Goal: Task Accomplishment & Management: Use online tool/utility

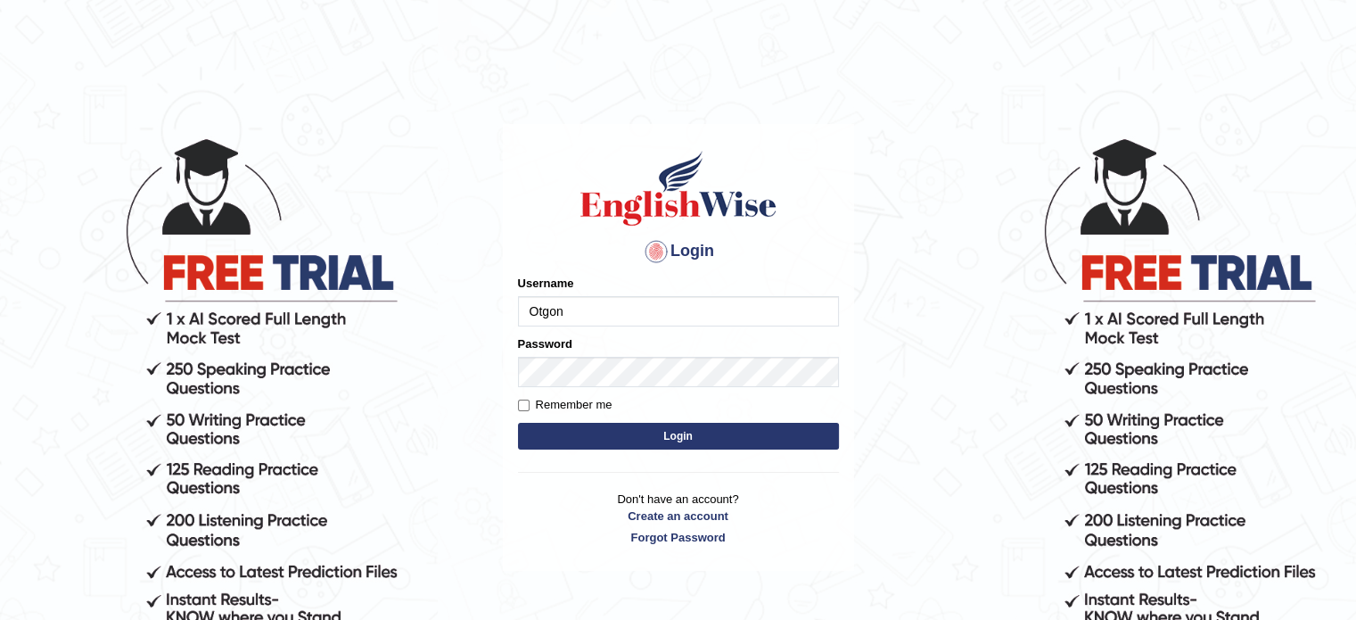
type input "Otgontsetseg_parramatta"
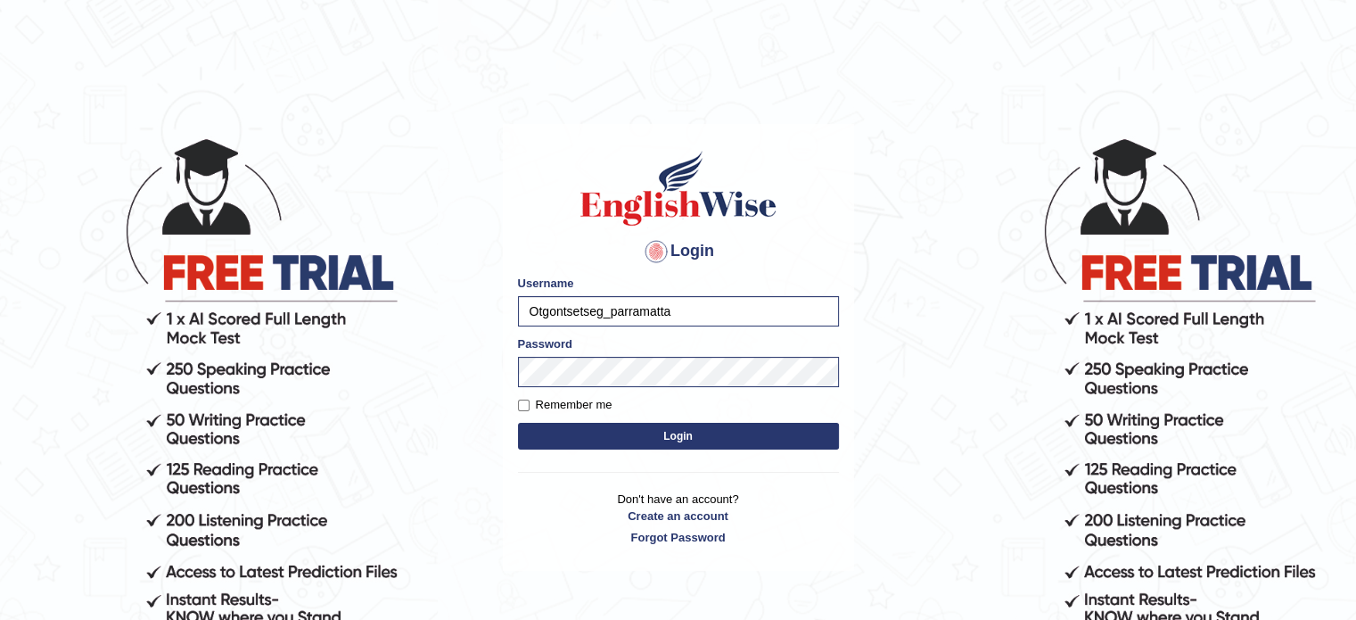
click at [523, 408] on input "Remember me" at bounding box center [524, 405] width 12 height 12
checkbox input "true"
click at [712, 441] on button "Login" at bounding box center [678, 436] width 321 height 27
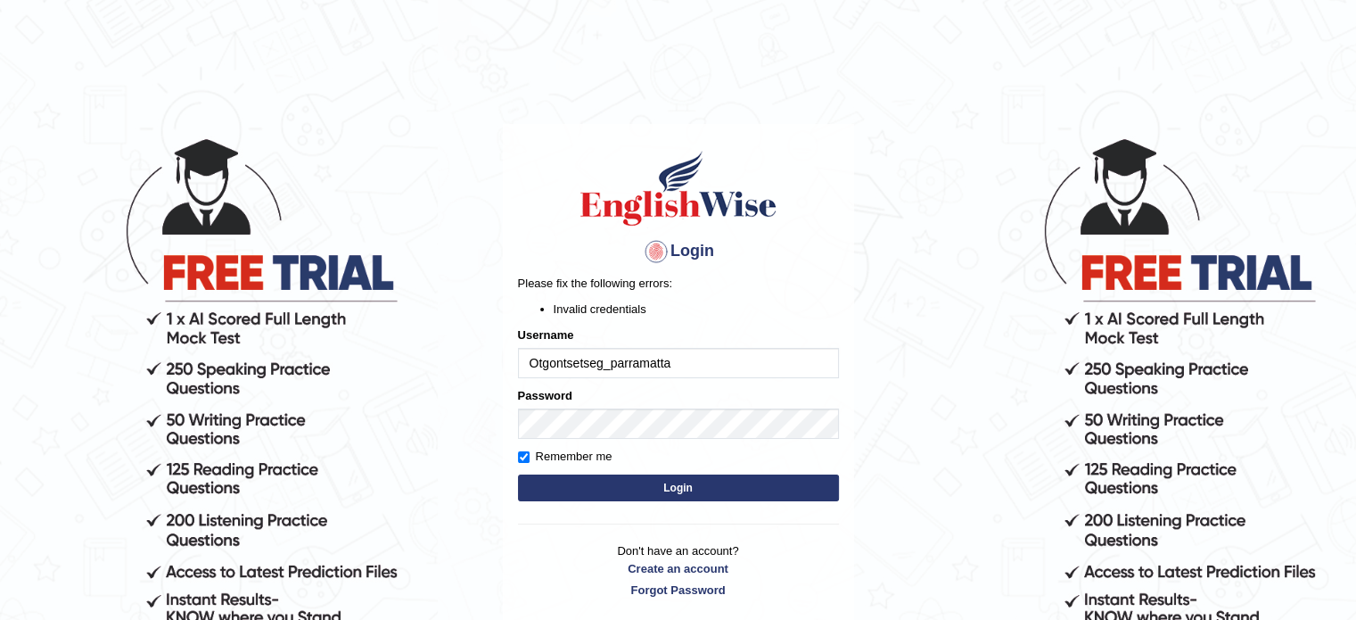
click at [708, 493] on button "Login" at bounding box center [678, 487] width 321 height 27
click at [589, 491] on button "Login" at bounding box center [678, 487] width 321 height 27
type input "otgontsetseg_parramatta"
click at [688, 489] on button "Login" at bounding box center [678, 487] width 321 height 27
click at [730, 494] on button "Login" at bounding box center [678, 487] width 321 height 27
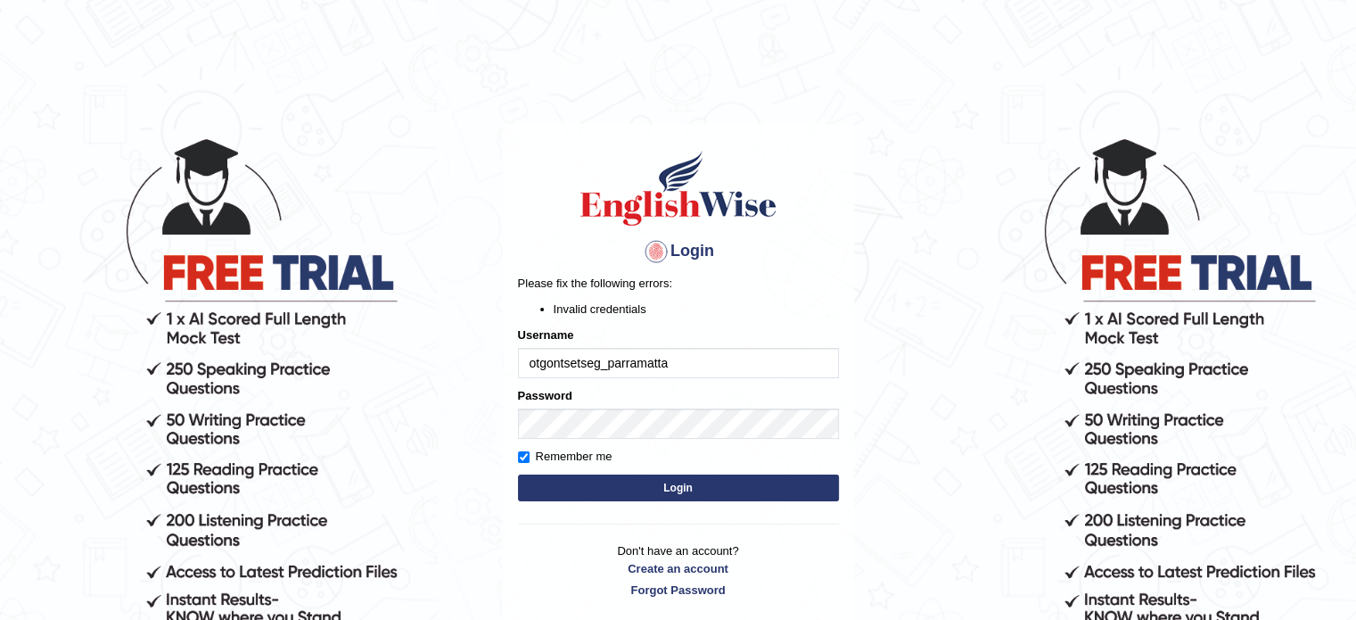
click at [752, 492] on button "Login" at bounding box center [678, 487] width 321 height 27
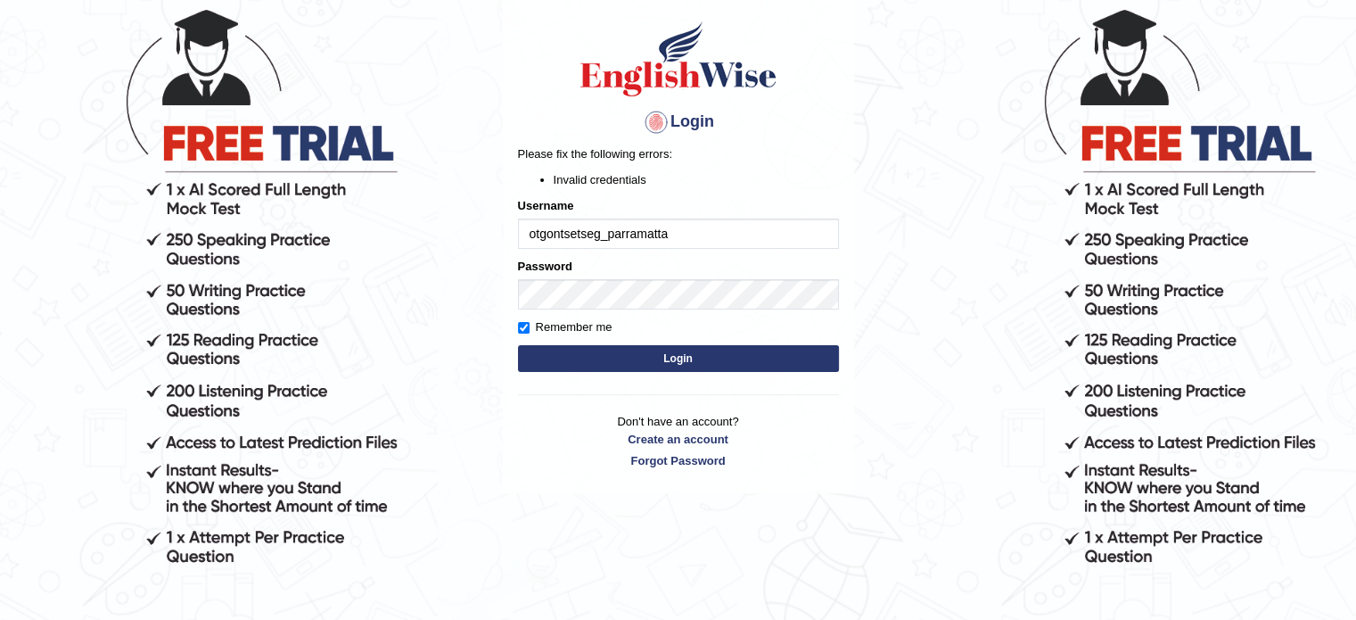
scroll to position [134, 0]
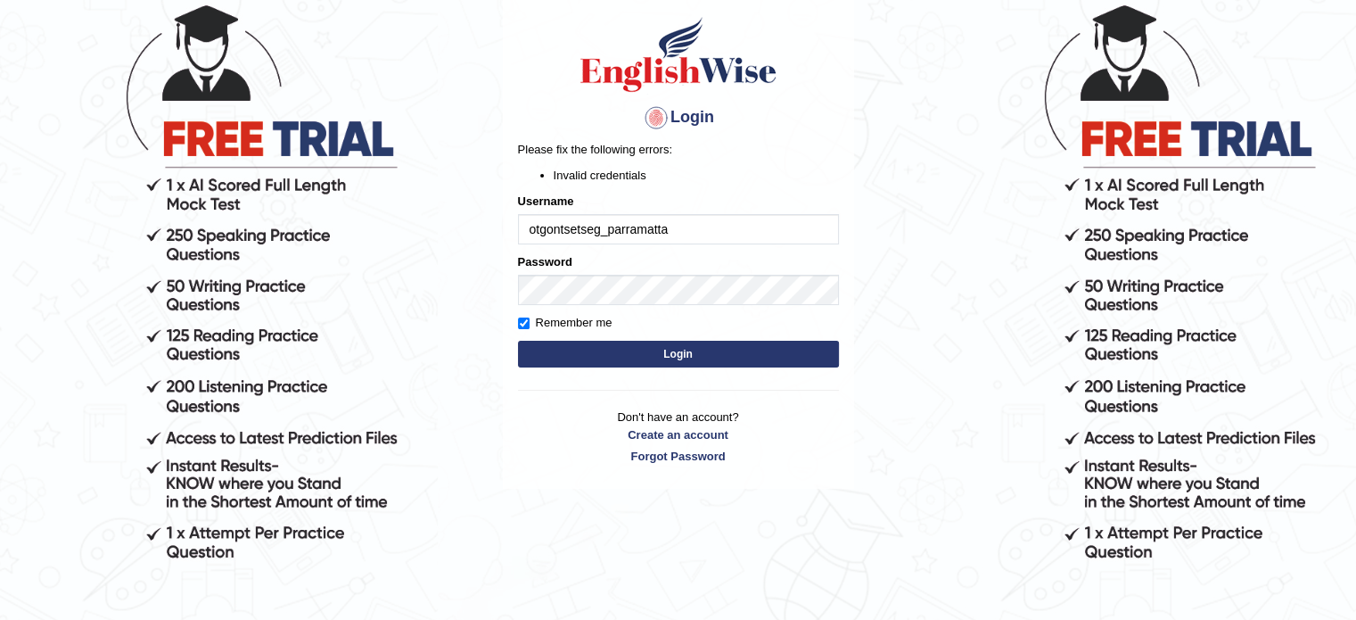
click at [1136, 202] on body "Login Please fix the following errors: Invalid credentials Username otgontsetse…" at bounding box center [678, 244] width 1356 height 620
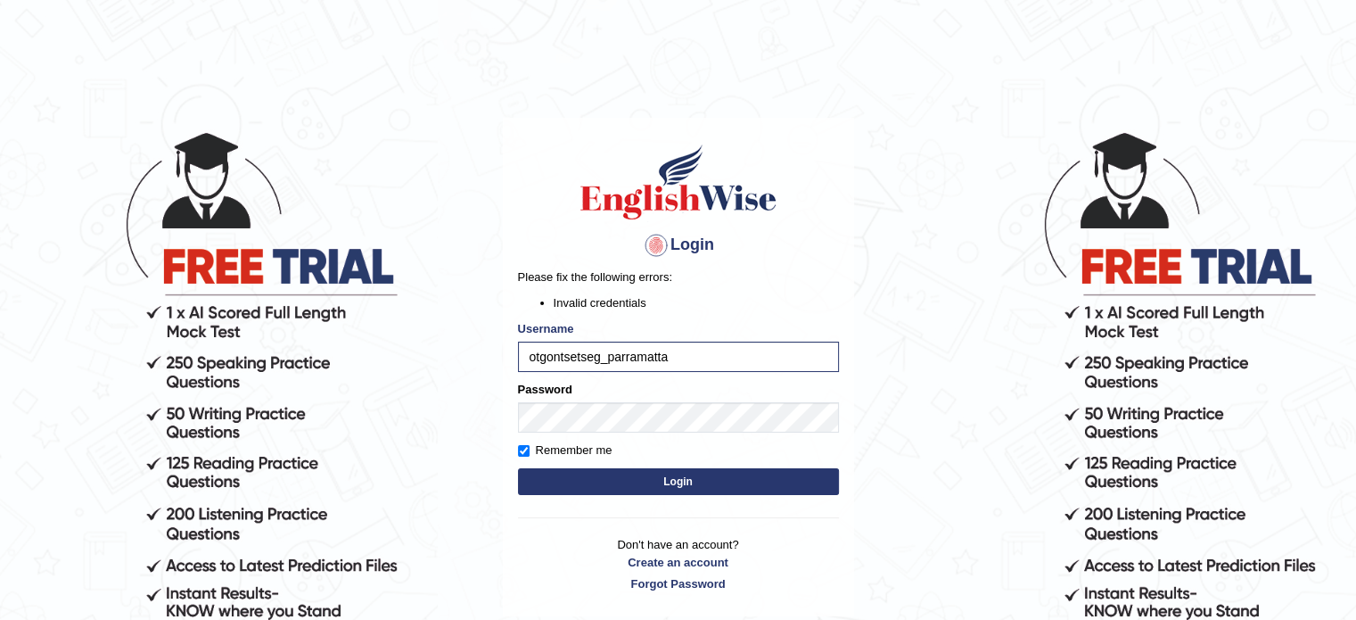
scroll to position [0, 0]
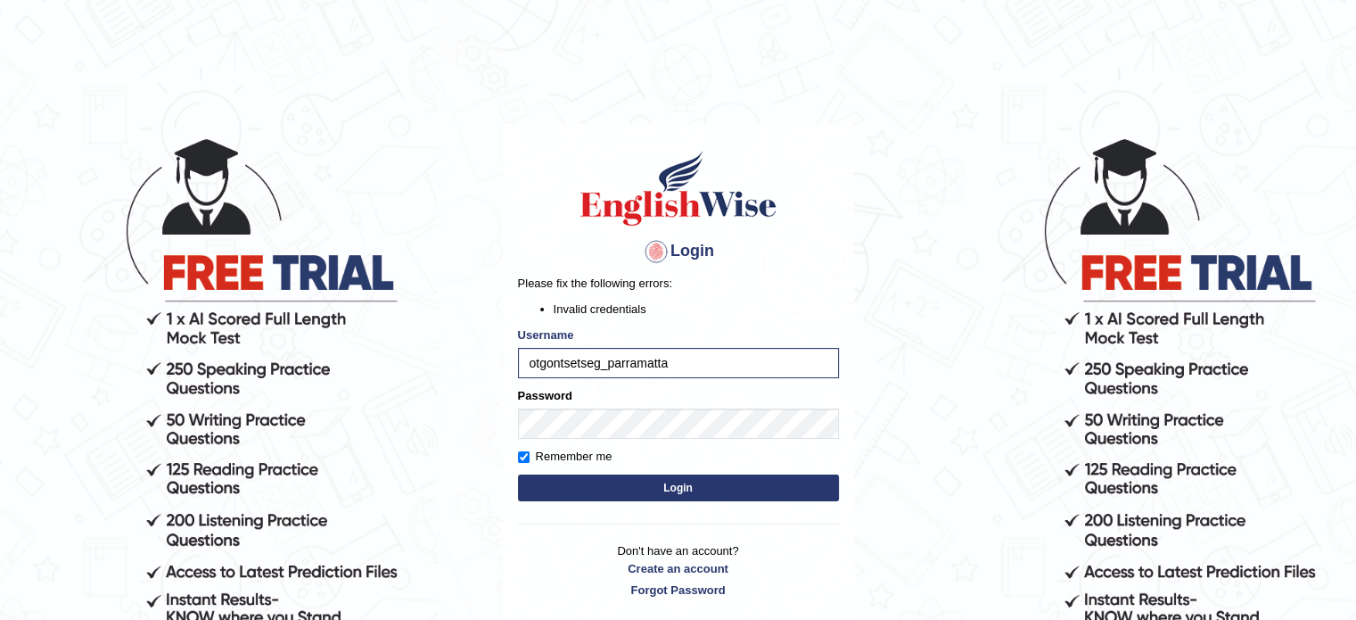
click at [317, 285] on body "Login Please fix the following errors: Invalid credentials Username otgontsetse…" at bounding box center [678, 378] width 1356 height 620
click at [317, 282] on body "Login Please fix the following errors: Invalid credentials Username otgontsetse…" at bounding box center [678, 378] width 1356 height 620
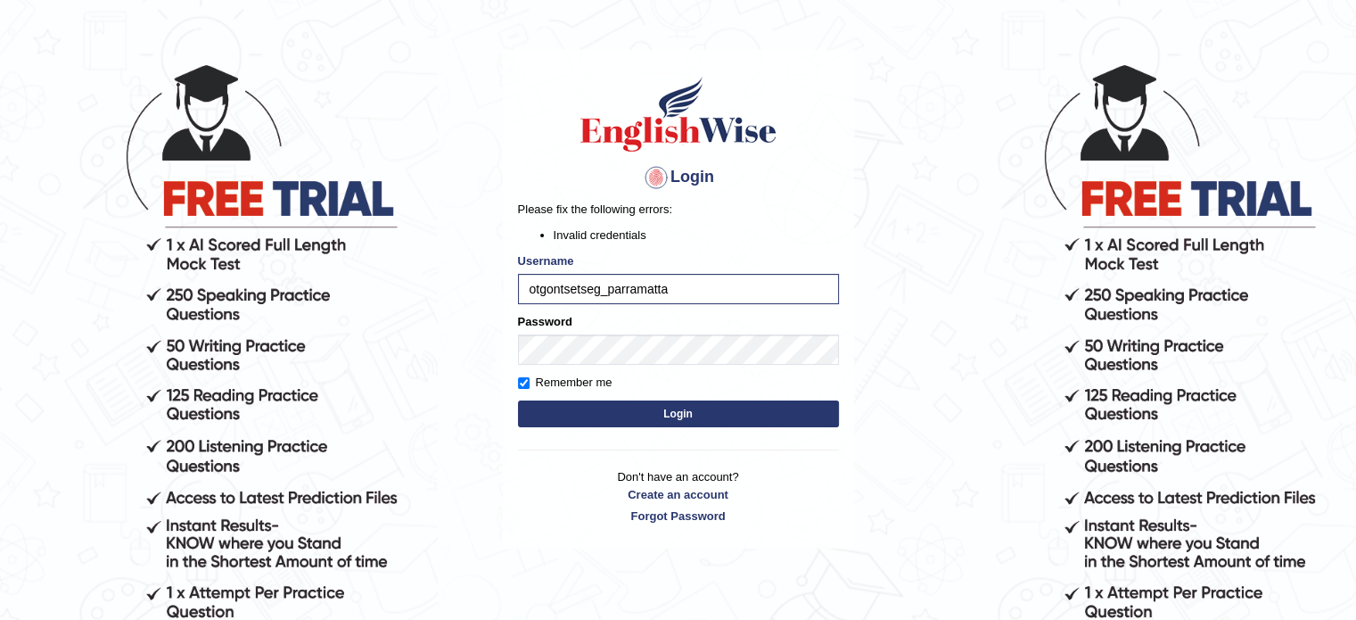
scroll to position [71, 0]
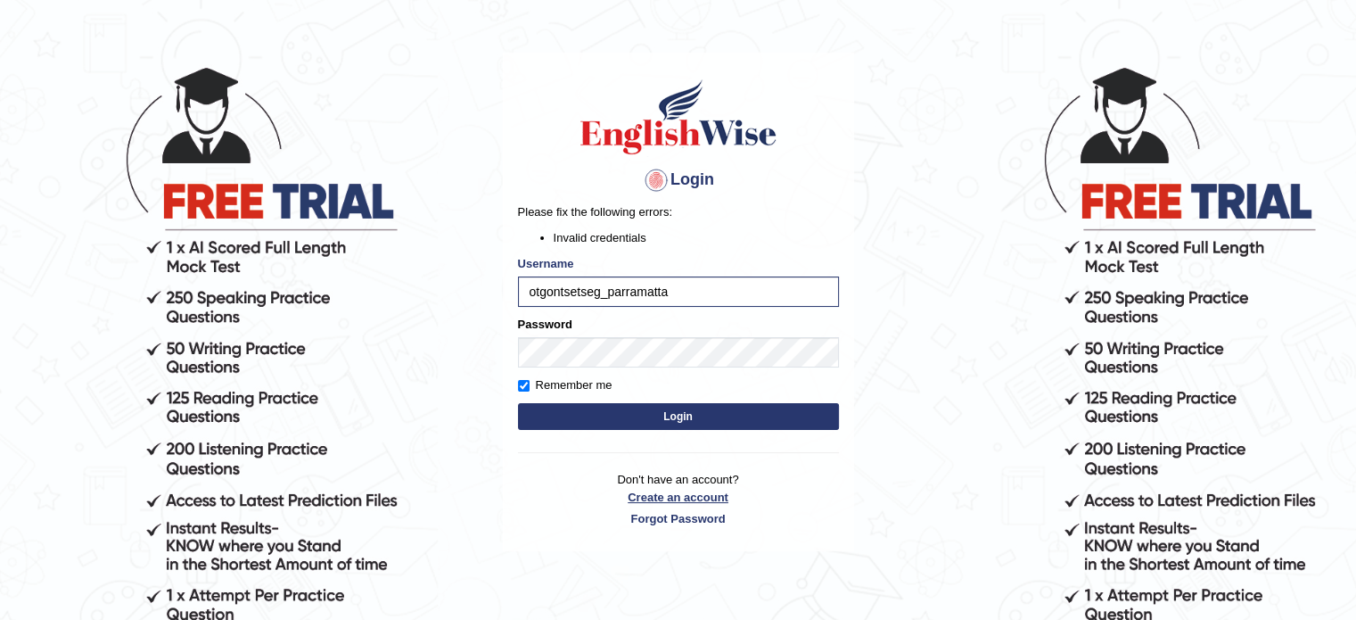
click at [716, 497] on link "Create an account" at bounding box center [678, 497] width 321 height 17
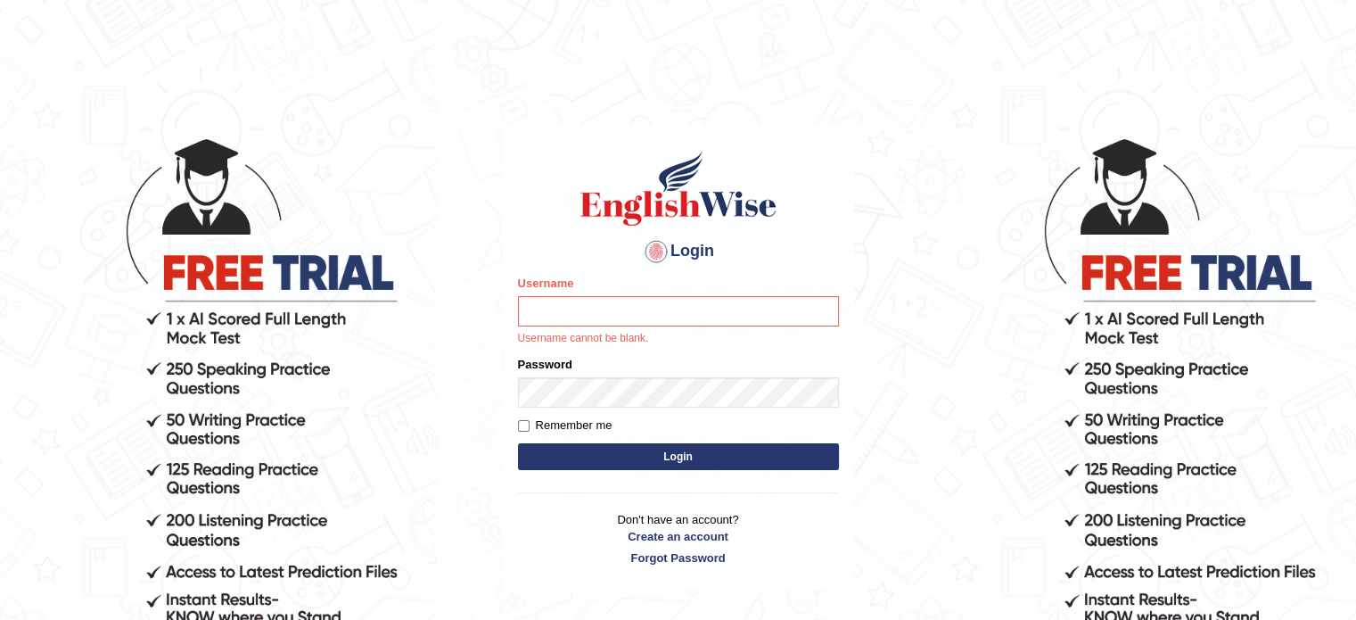
type input "otgontsetseg_parramatta"
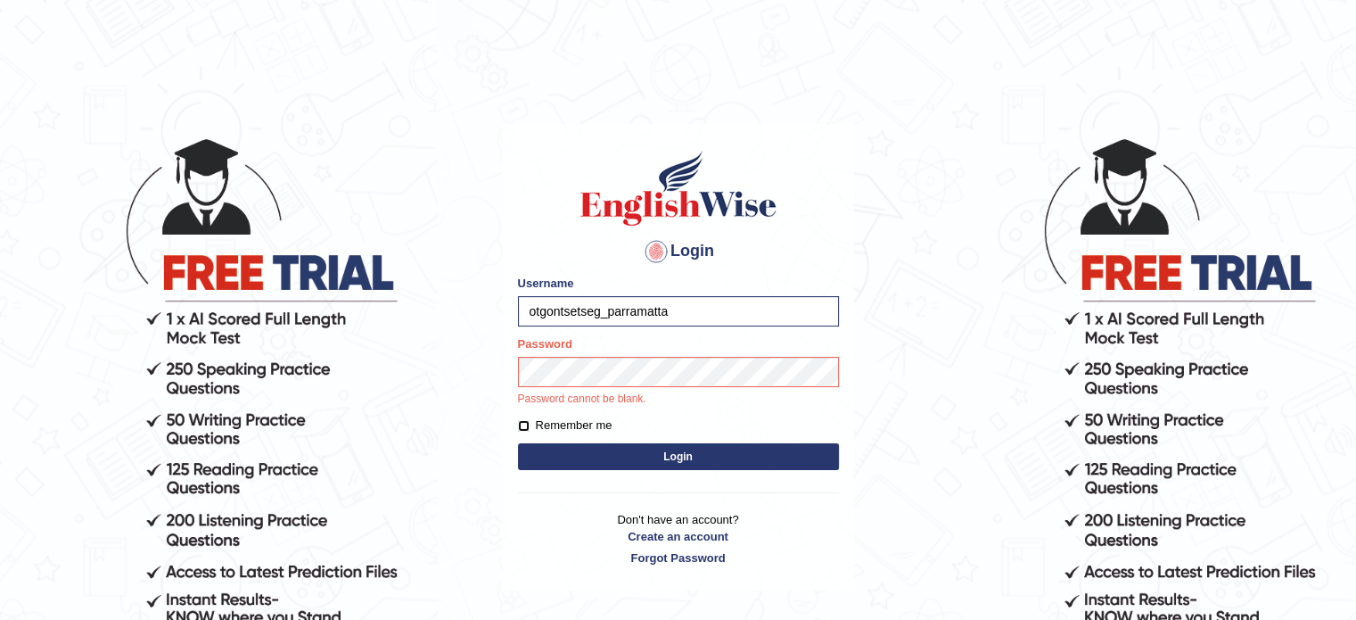
click at [523, 429] on input "Remember me" at bounding box center [524, 426] width 12 height 12
checkbox input "true"
click at [704, 563] on link "Forgot Password" at bounding box center [678, 557] width 321 height 17
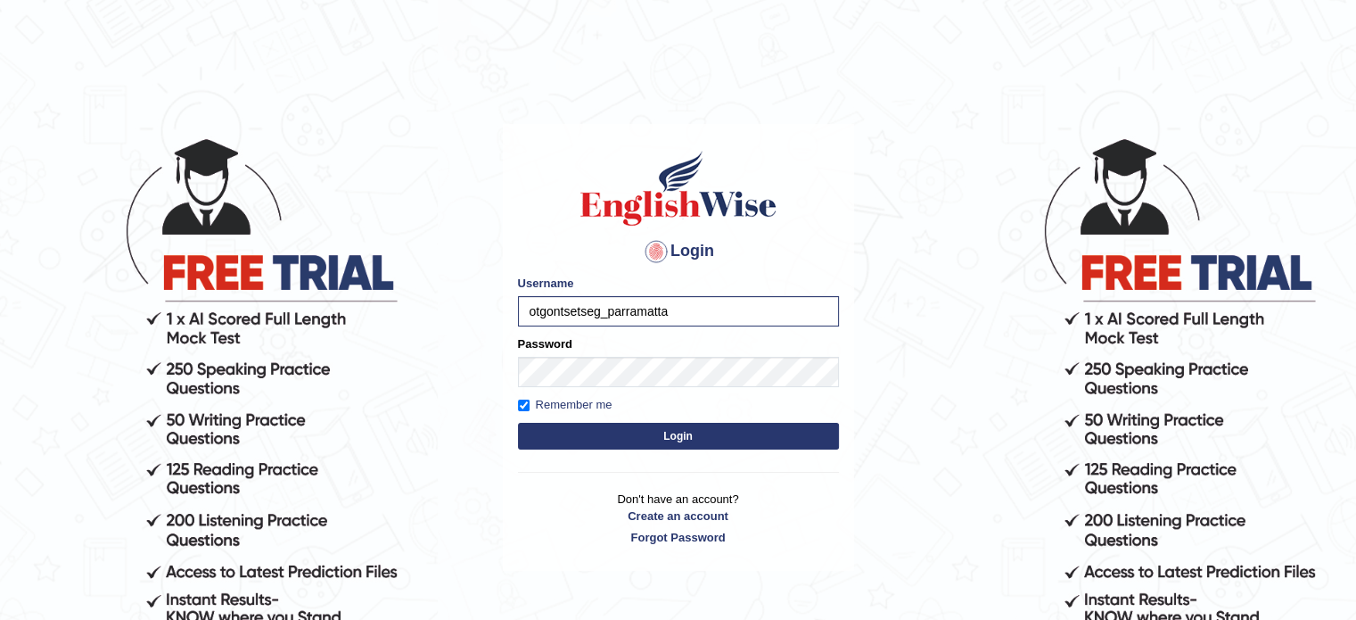
click at [707, 439] on button "Login" at bounding box center [678, 436] width 321 height 27
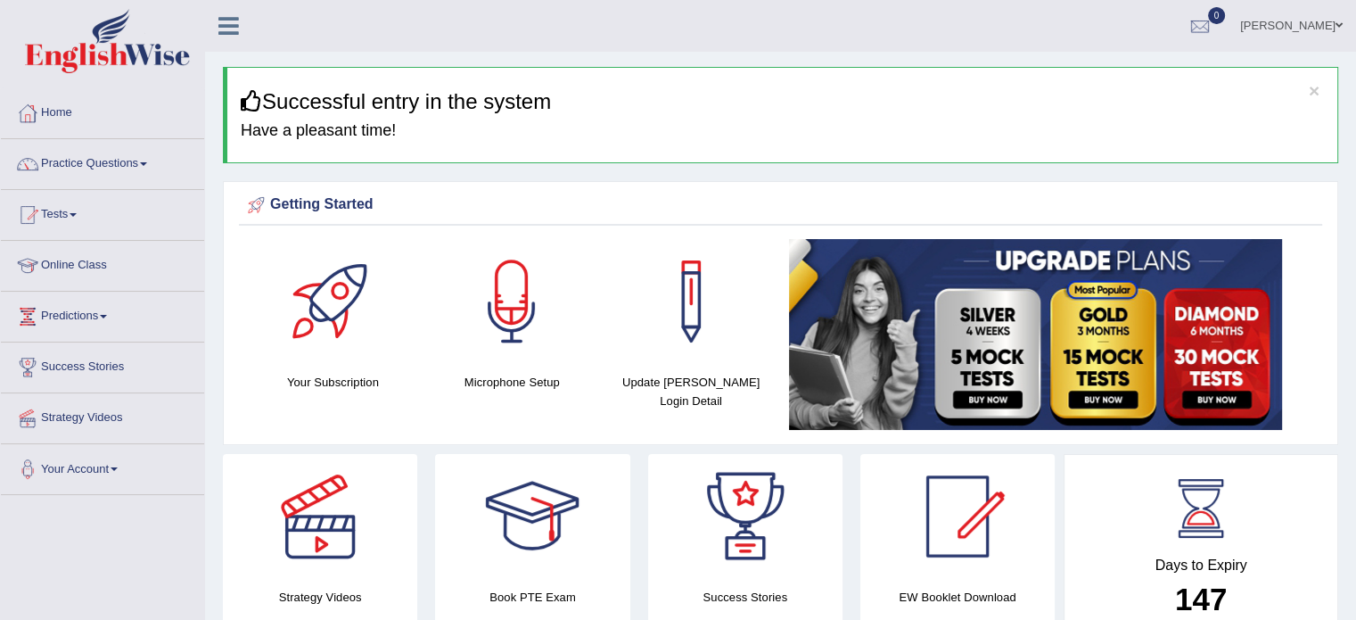
click at [77, 215] on span at bounding box center [73, 215] width 7 height 4
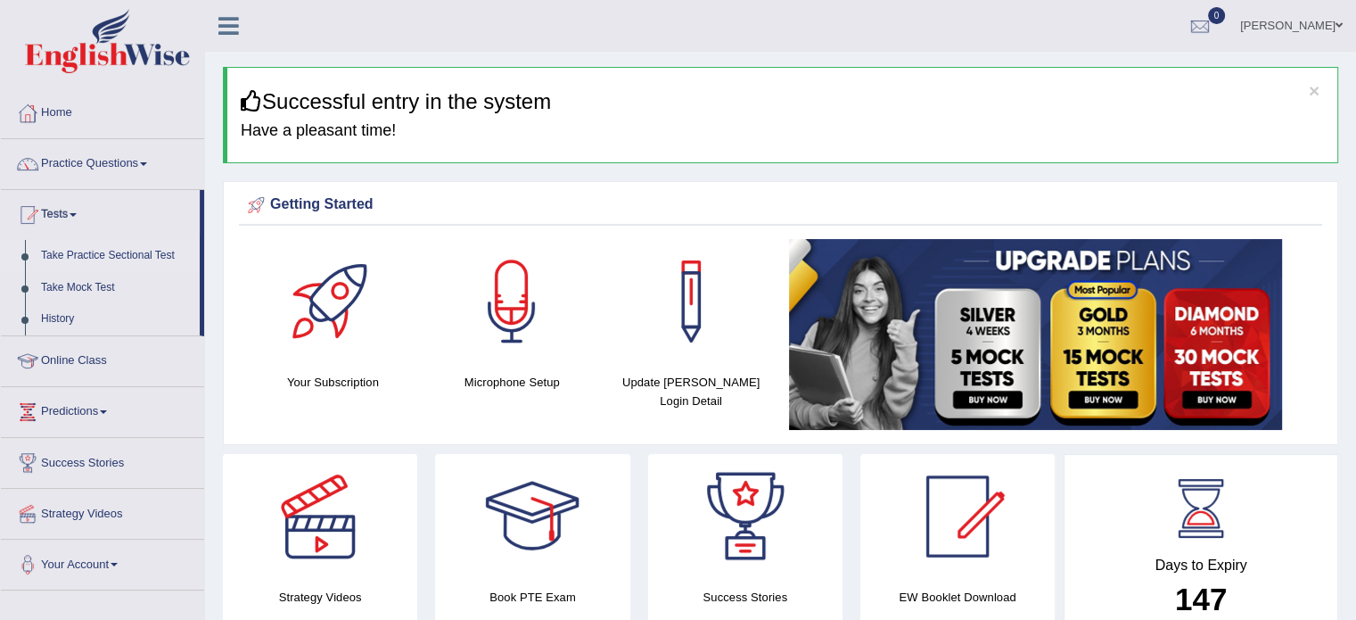
click at [150, 259] on link "Take Practice Sectional Test" at bounding box center [116, 256] width 167 height 32
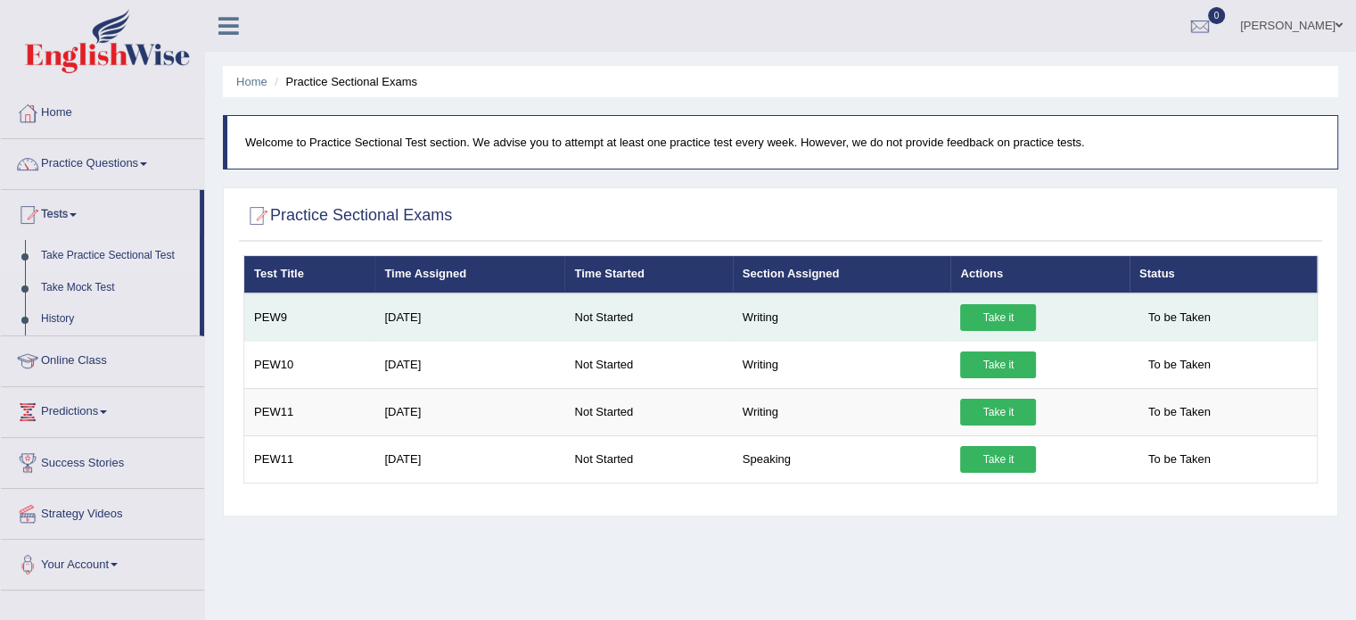
click at [1016, 321] on link "Take it" at bounding box center [998, 317] width 76 height 27
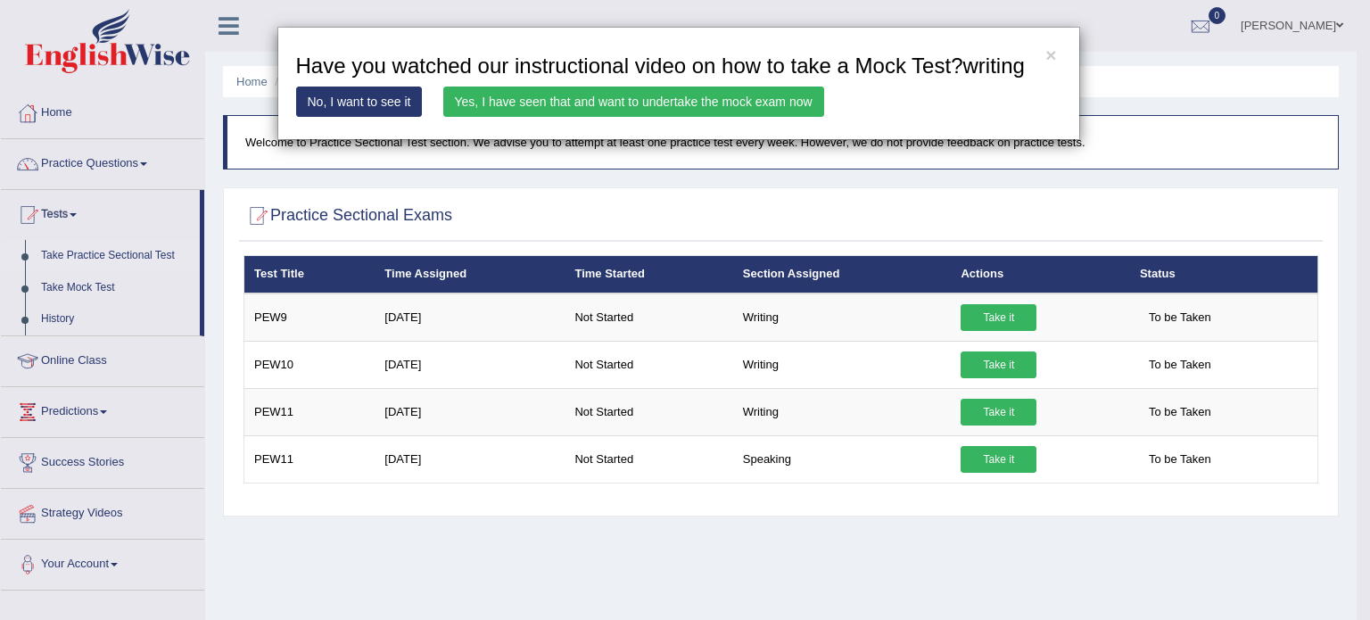
click at [613, 104] on link "Yes, I have seen that and want to undertake the mock exam now" at bounding box center [633, 101] width 381 height 30
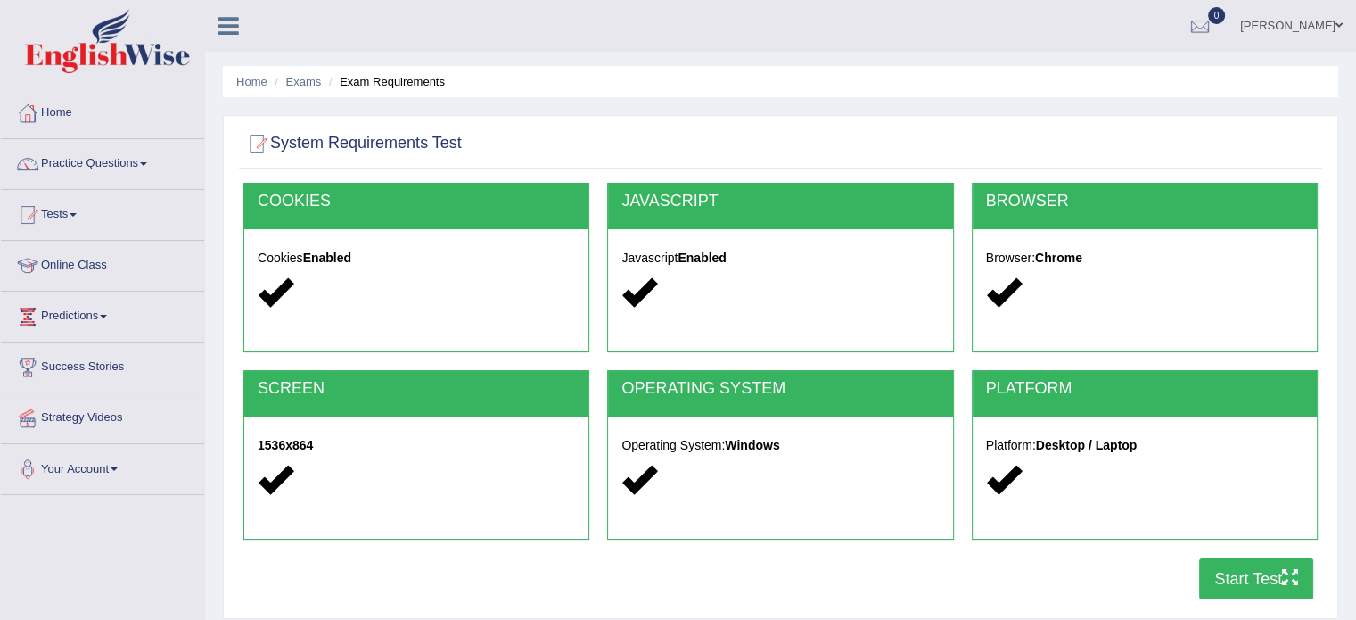
click at [86, 121] on link "Home" at bounding box center [102, 110] width 203 height 45
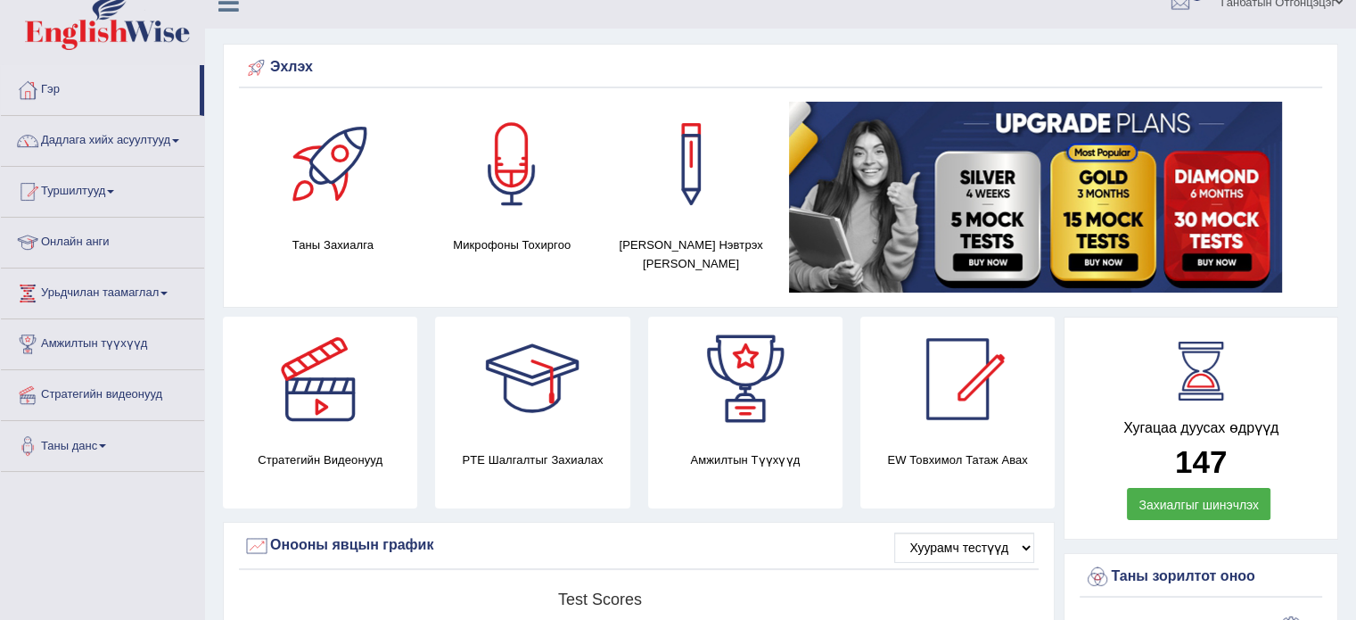
scroll to position [21, 0]
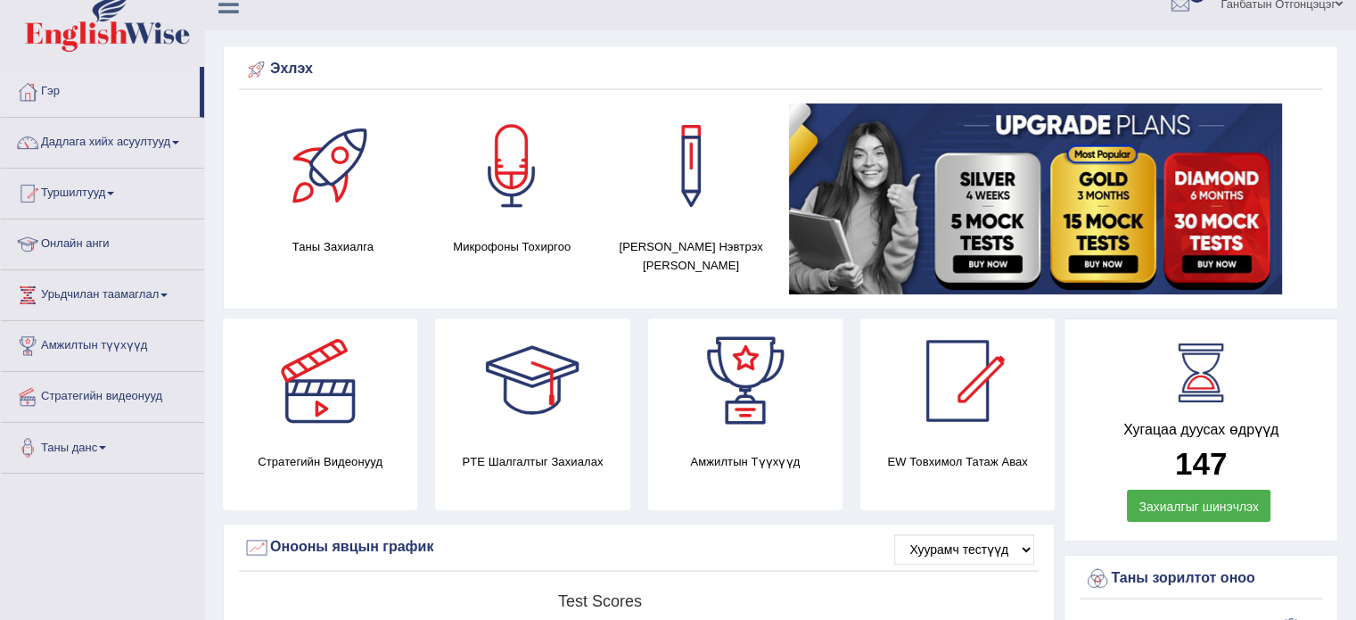
click at [114, 346] on font "Амжилтын түүхүүд" at bounding box center [94, 344] width 106 height 13
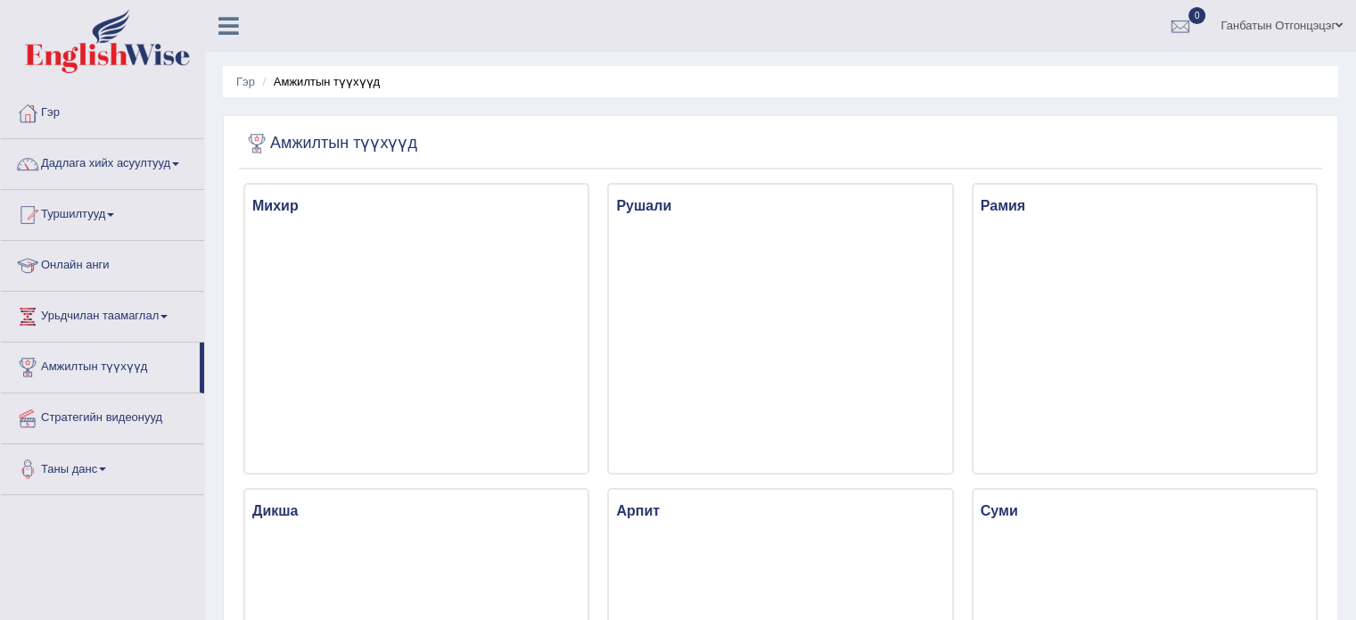
click at [151, 317] on font "Урьдчилан таамаглал" at bounding box center [100, 315] width 118 height 13
click at [78, 373] on font "Хамгийн сүүлийн үеийн таамаглал" at bounding box center [101, 364] width 120 height 29
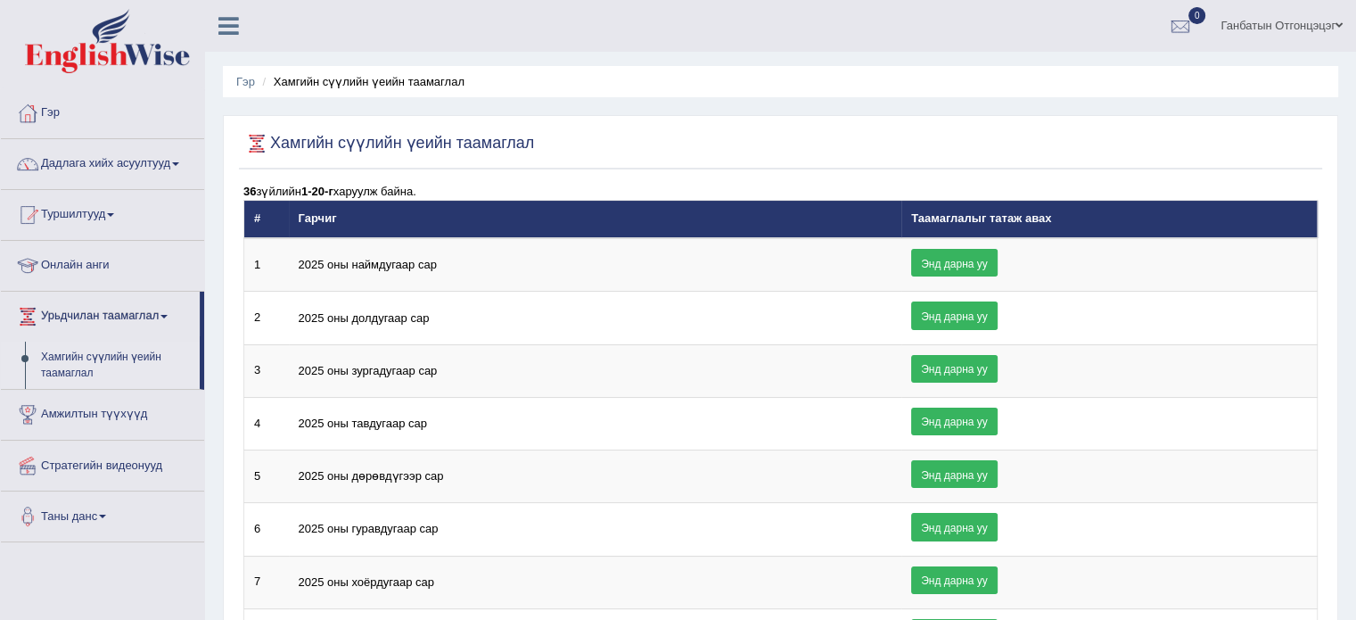
click at [55, 112] on font "Гэр" at bounding box center [50, 111] width 19 height 13
